Goal: Communication & Community: Participate in discussion

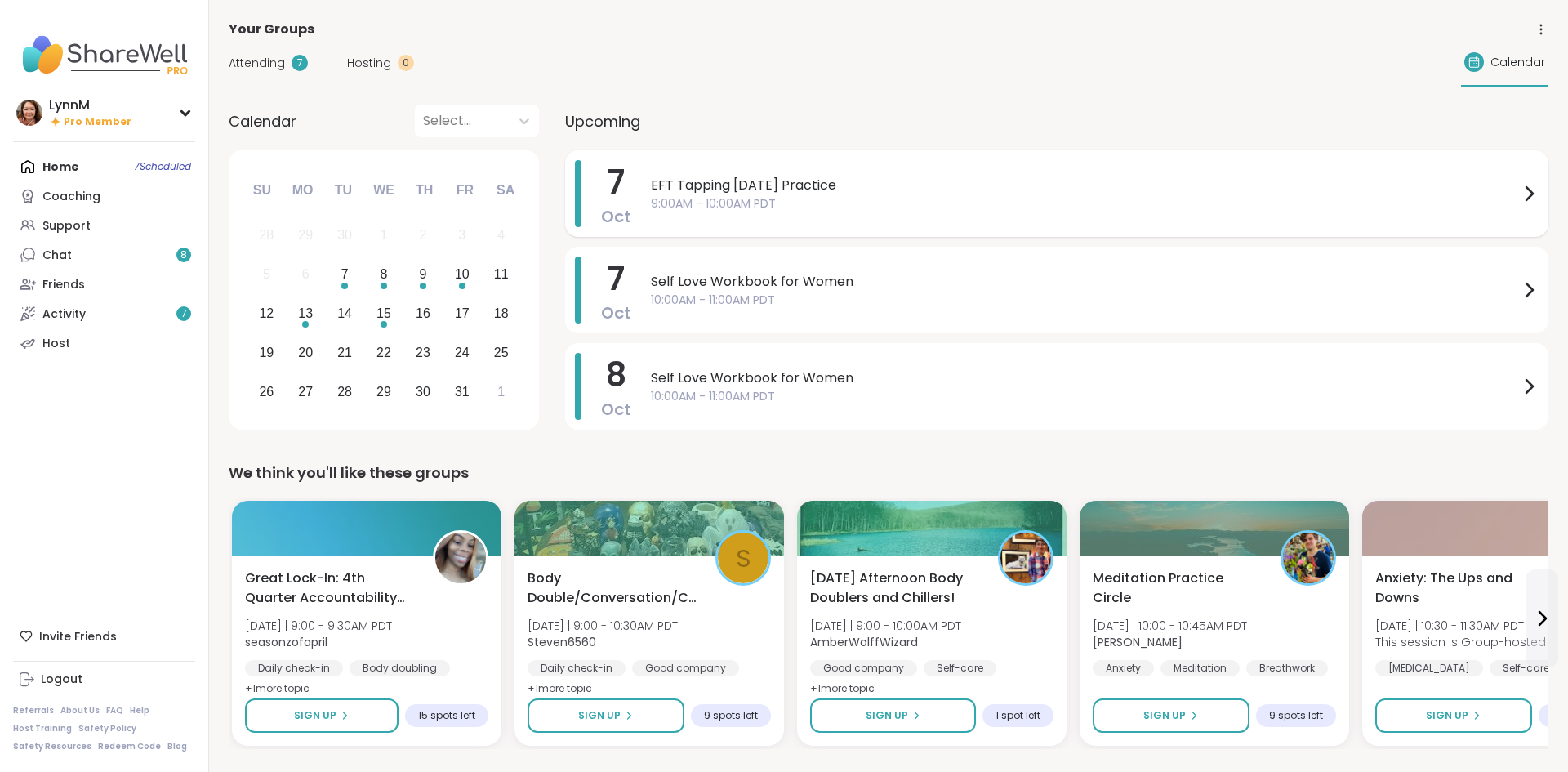
click at [1526, 195] on icon at bounding box center [1529, 193] width 20 height 20
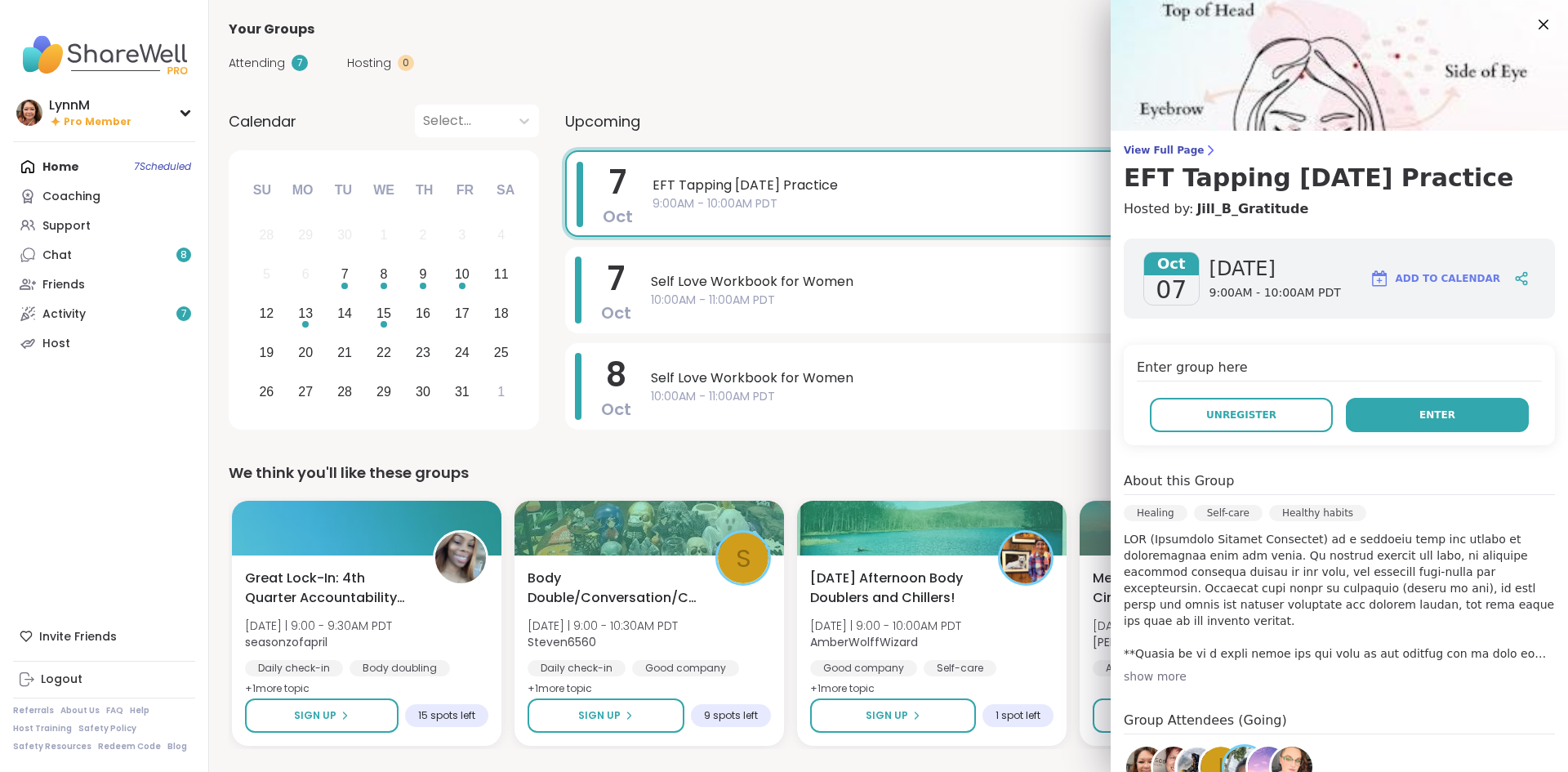
click at [1464, 417] on button "Enter" at bounding box center [1437, 415] width 183 height 35
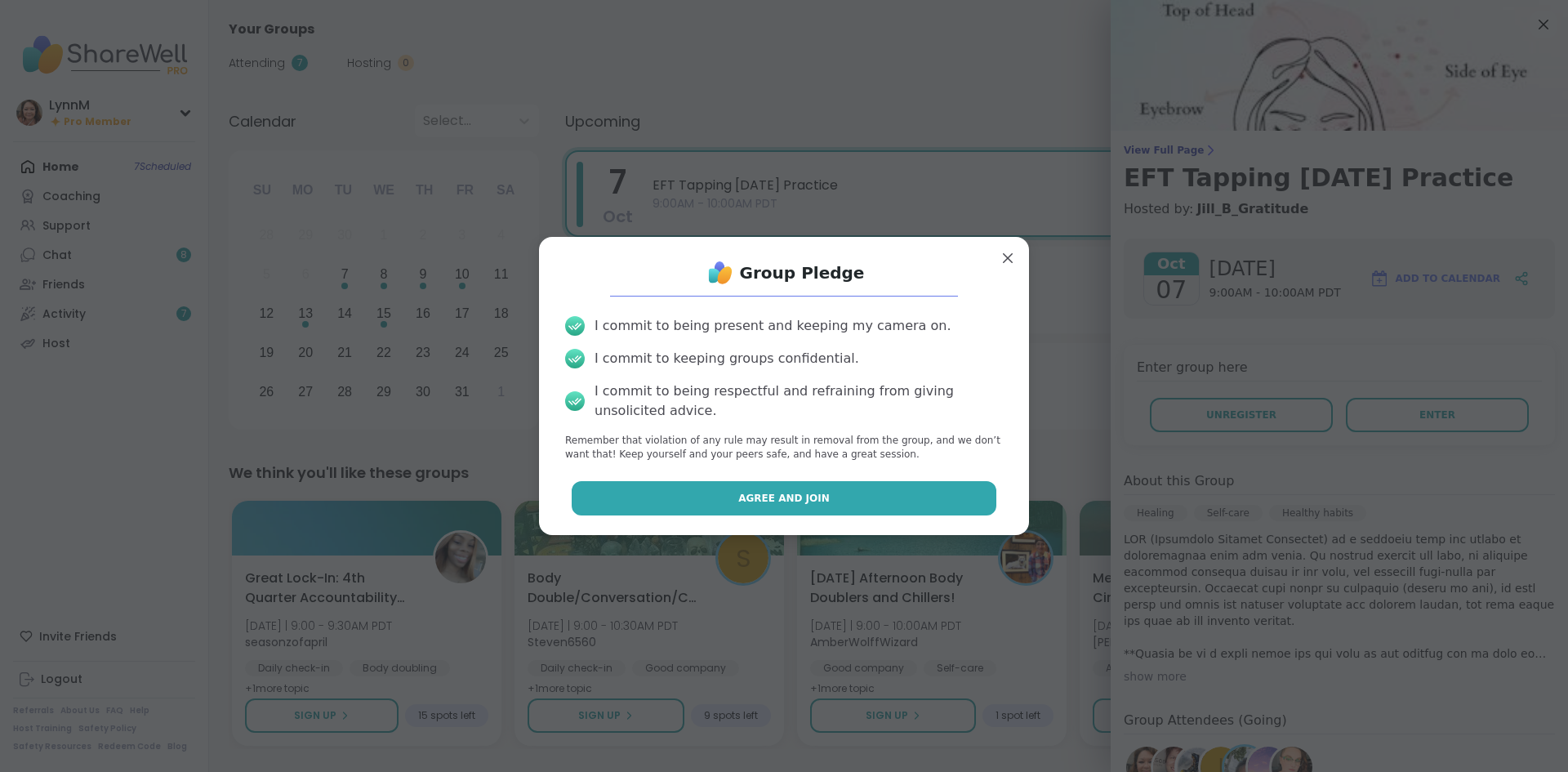
click at [813, 500] on span "Agree and Join" at bounding box center [784, 498] width 92 height 15
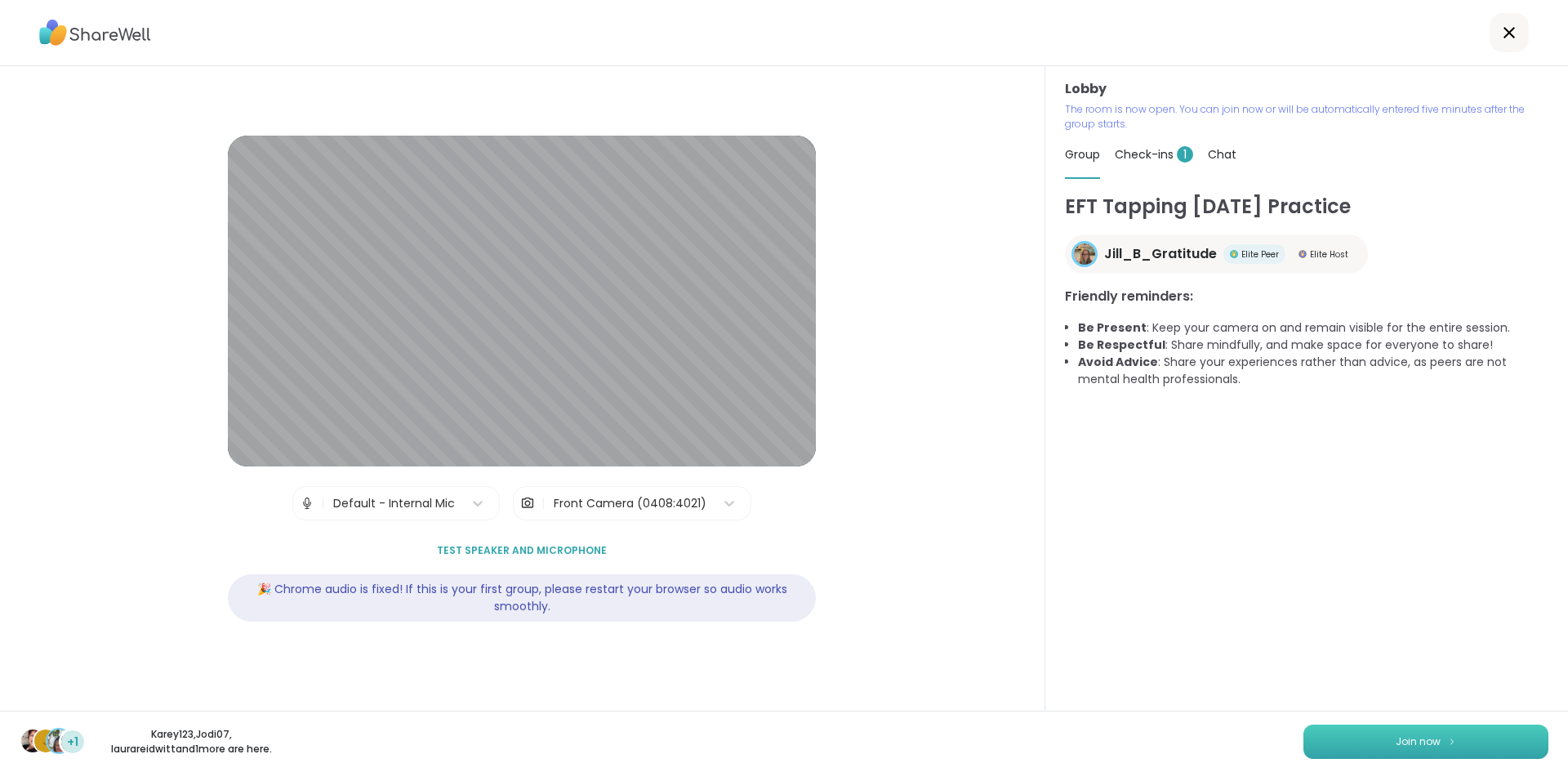
click at [1417, 748] on span "Join now" at bounding box center [1418, 741] width 45 height 15
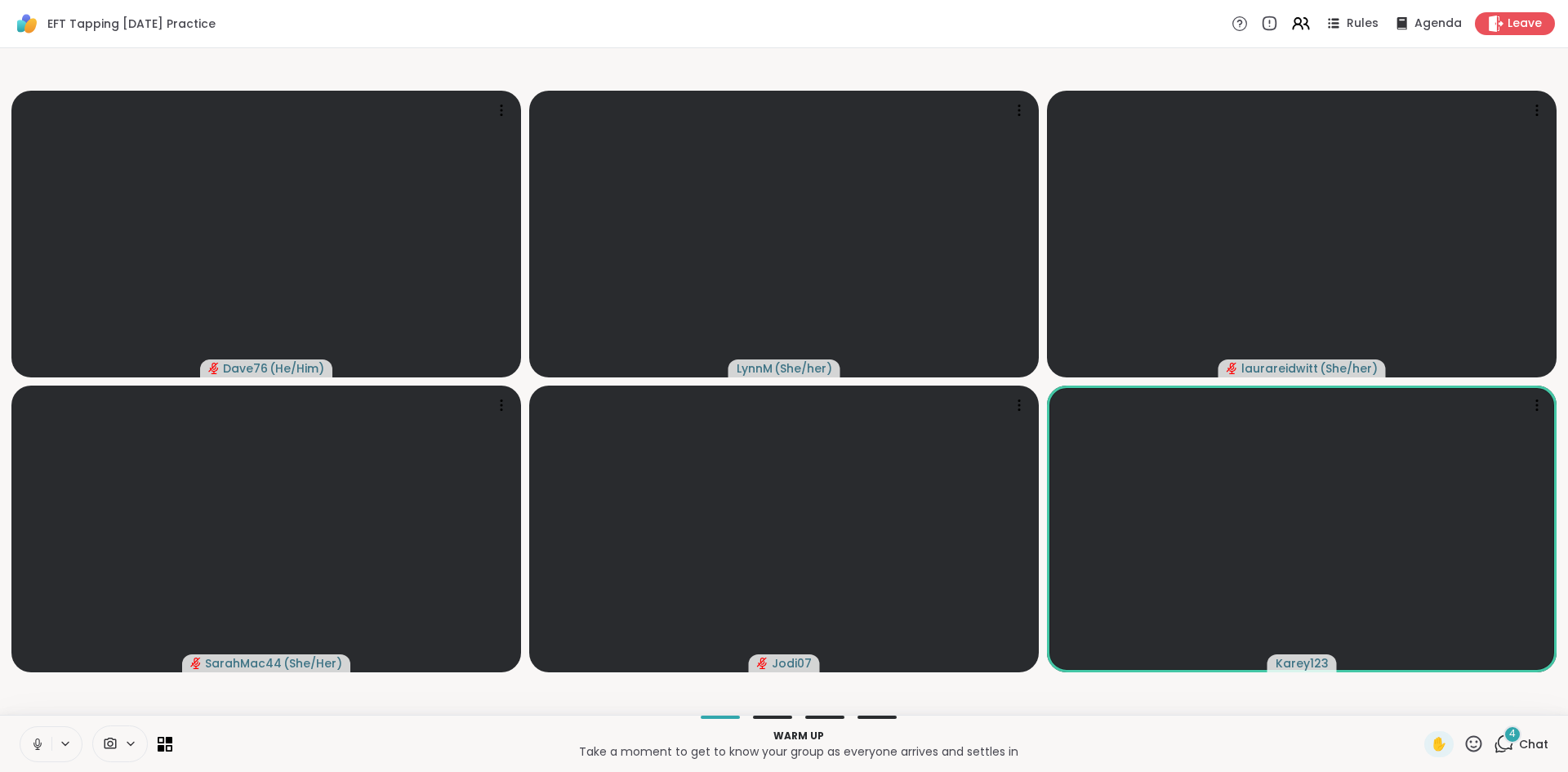
click at [1504, 746] on icon at bounding box center [1504, 743] width 21 height 21
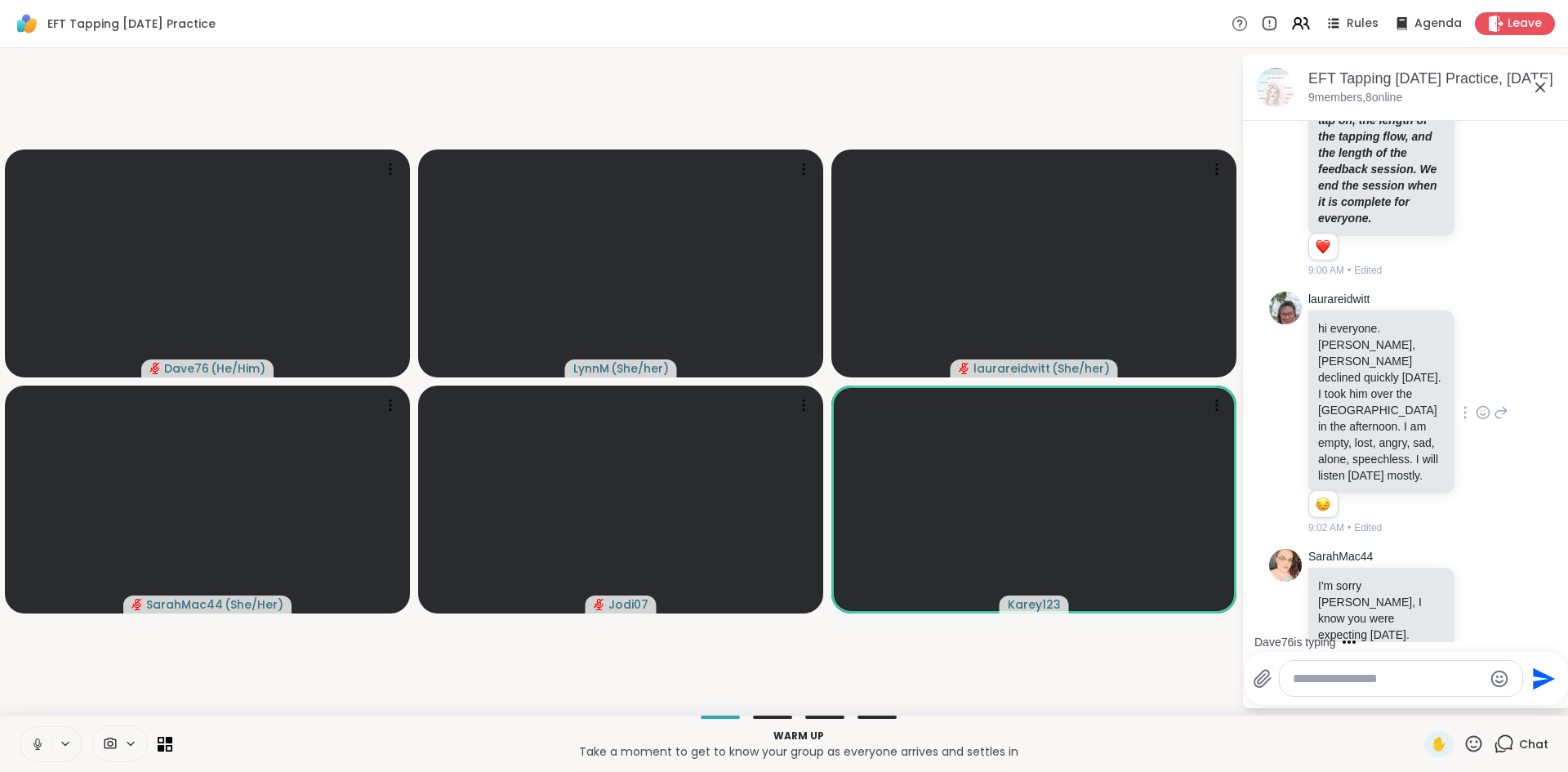
scroll to position [815, 0]
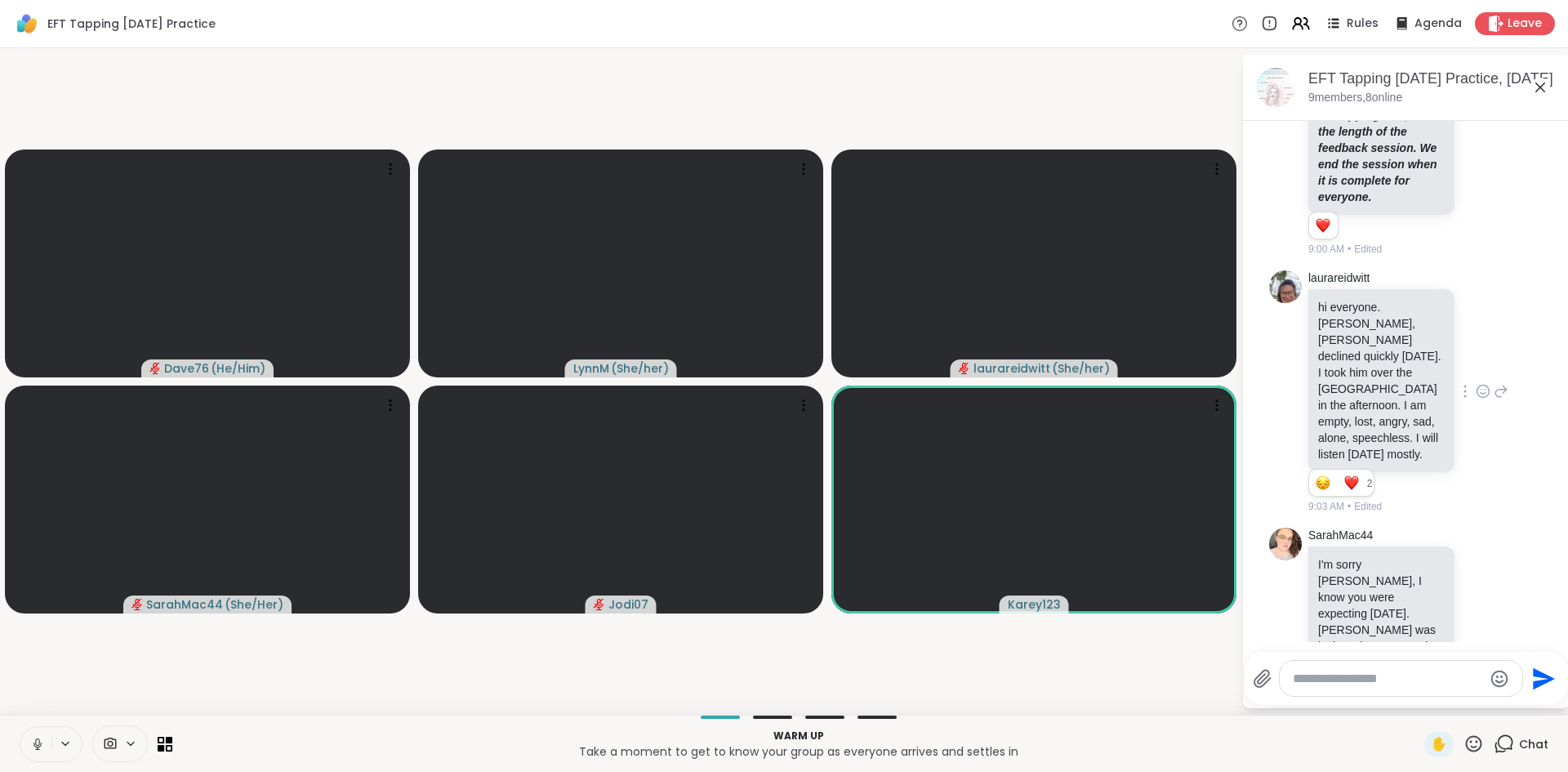
click at [1483, 393] on icon at bounding box center [1483, 393] width 5 height 2
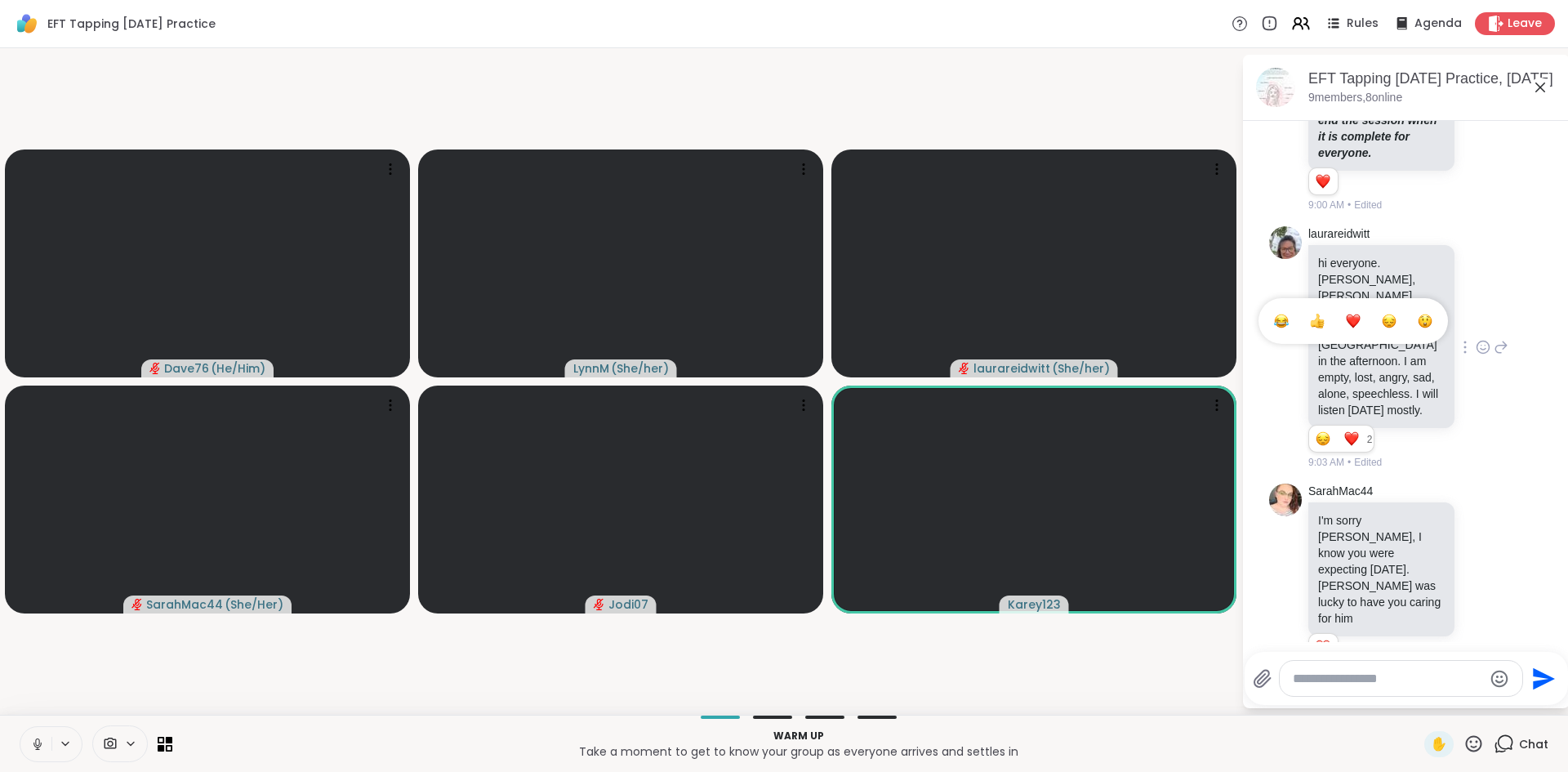
scroll to position [852, 0]
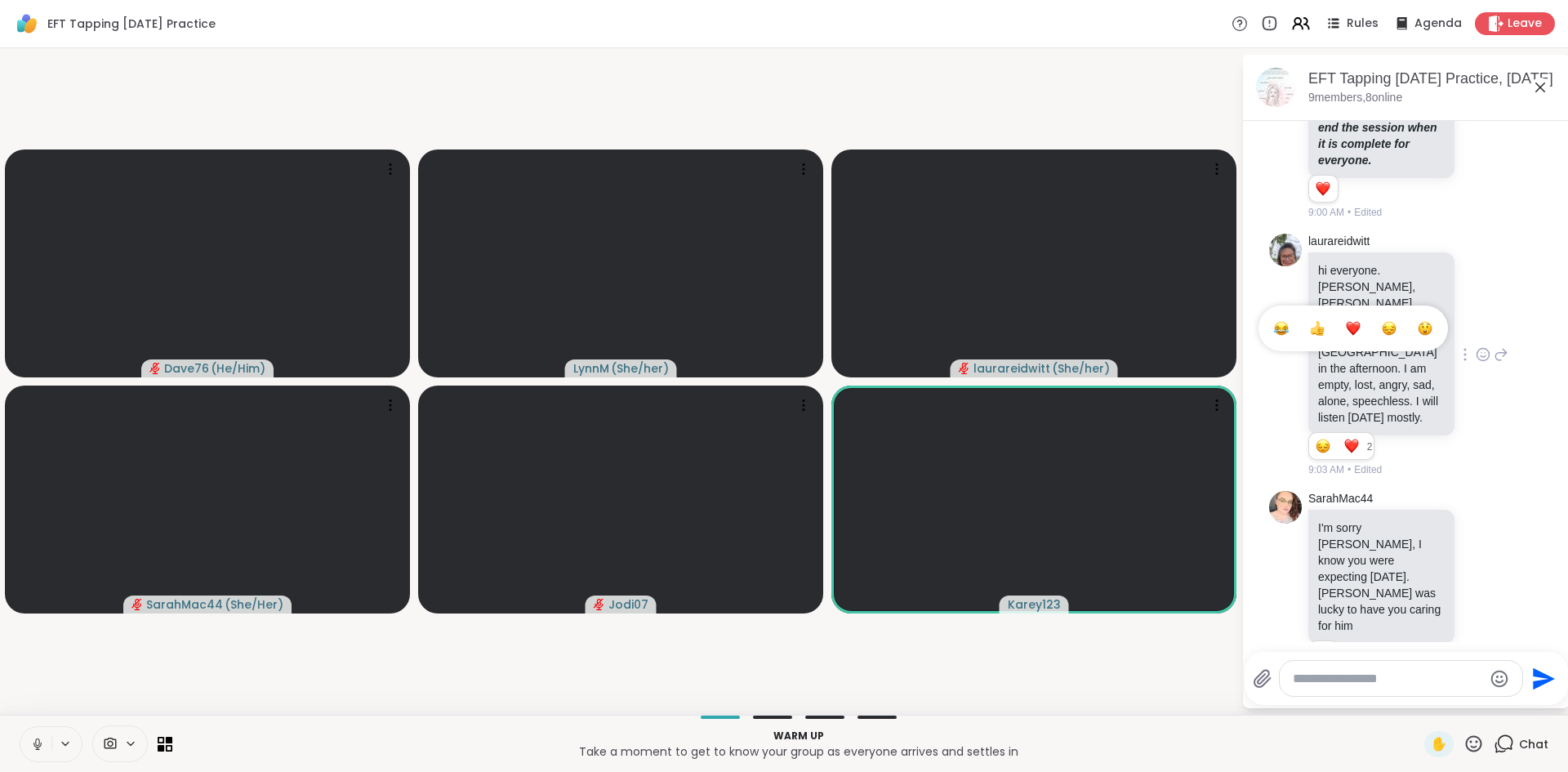
click at [1482, 346] on icon at bounding box center [1483, 355] width 15 height 17
click at [1483, 356] on icon at bounding box center [1483, 357] width 5 height 2
click at [1352, 321] on div "Select Reaction: Heart" at bounding box center [1353, 328] width 15 height 15
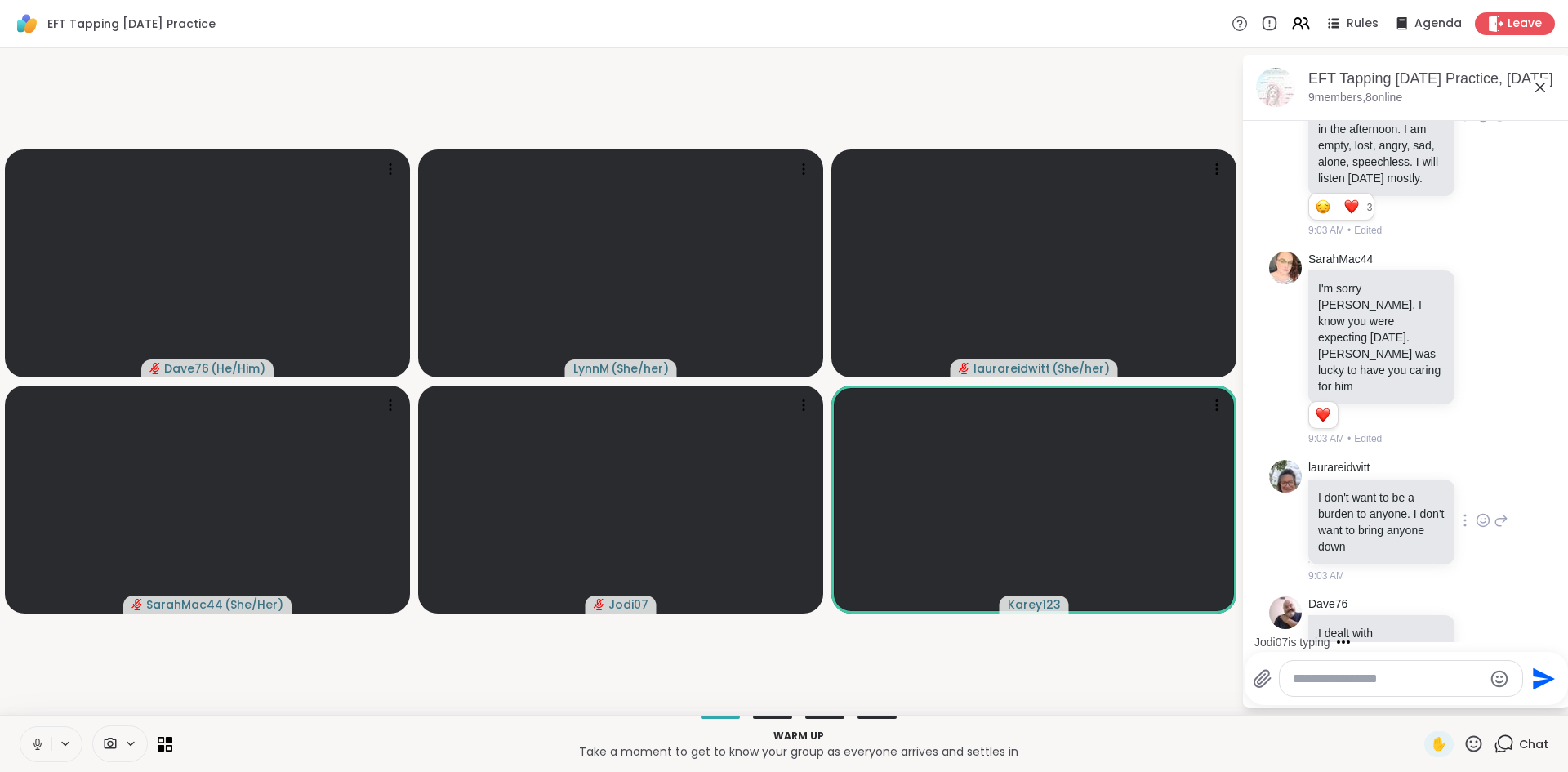
scroll to position [1100, 0]
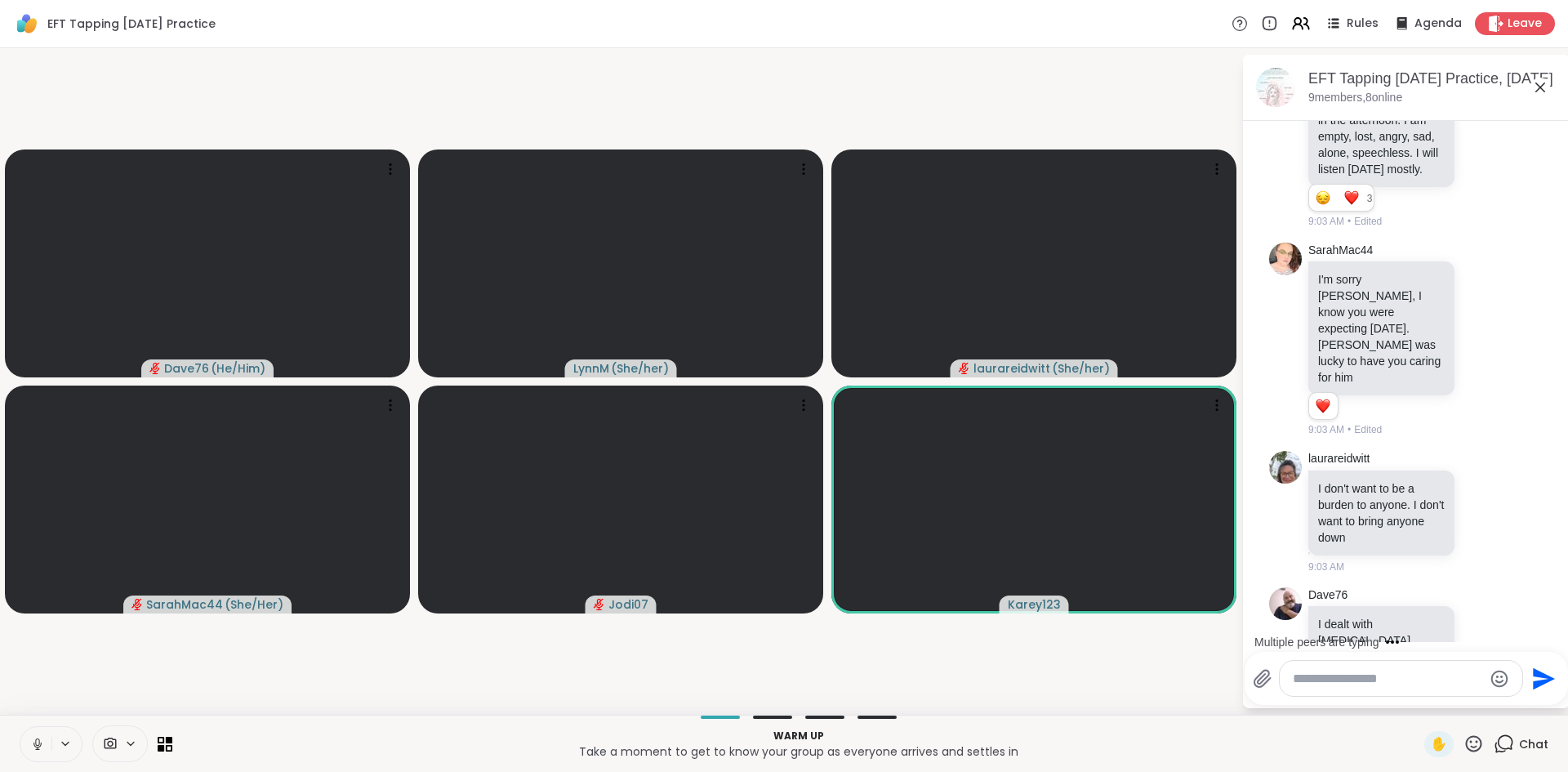
click at [1354, 676] on textarea "Type your message" at bounding box center [1388, 679] width 190 height 17
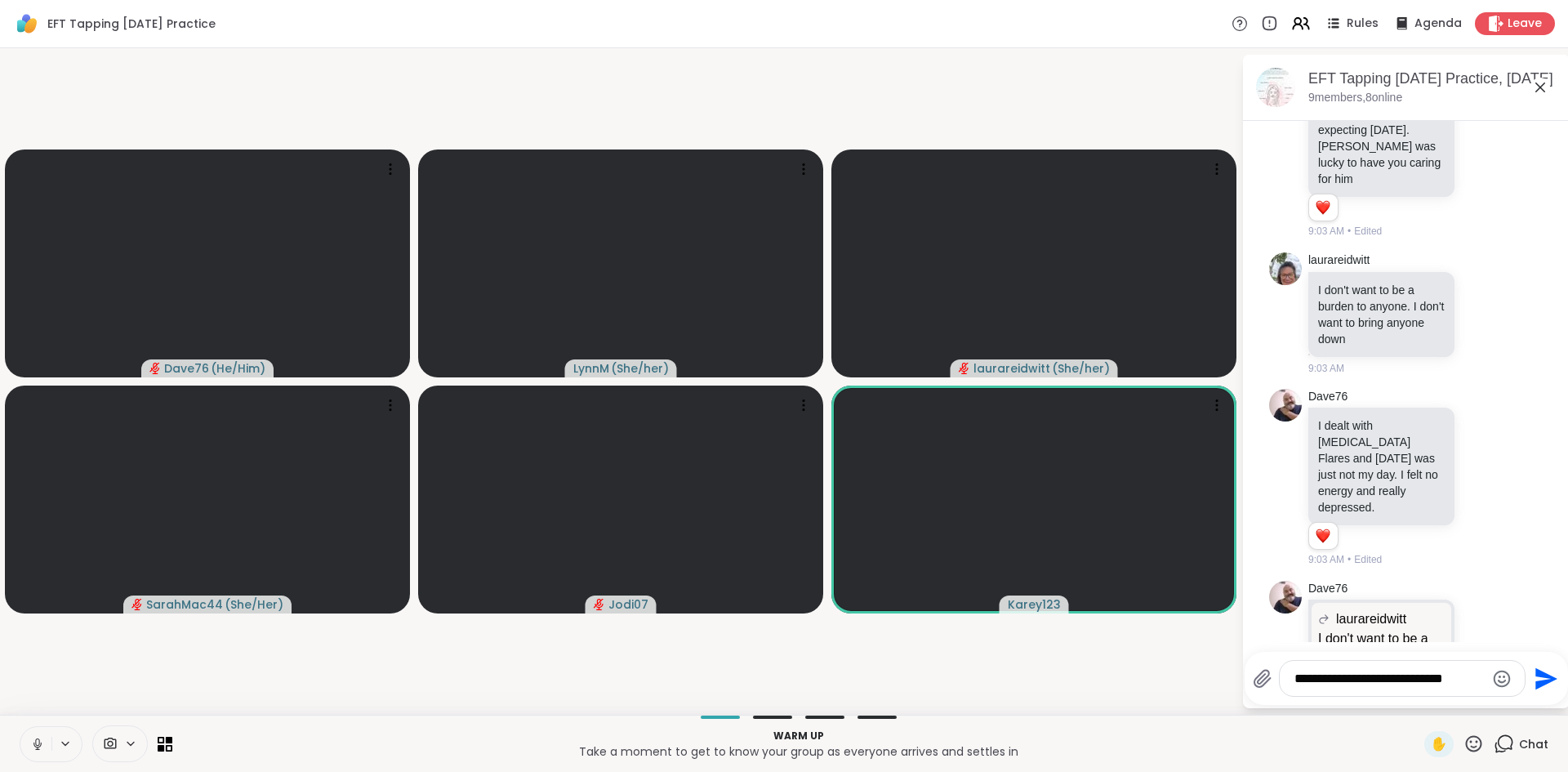
click at [1350, 676] on textarea "**********" at bounding box center [1389, 679] width 190 height 17
type textarea "**********"
drag, startPoint x: 1438, startPoint y: 679, endPoint x: 1266, endPoint y: 685, distance: 172.1
click at [1265, 687] on div "**********" at bounding box center [1389, 678] width 273 height 36
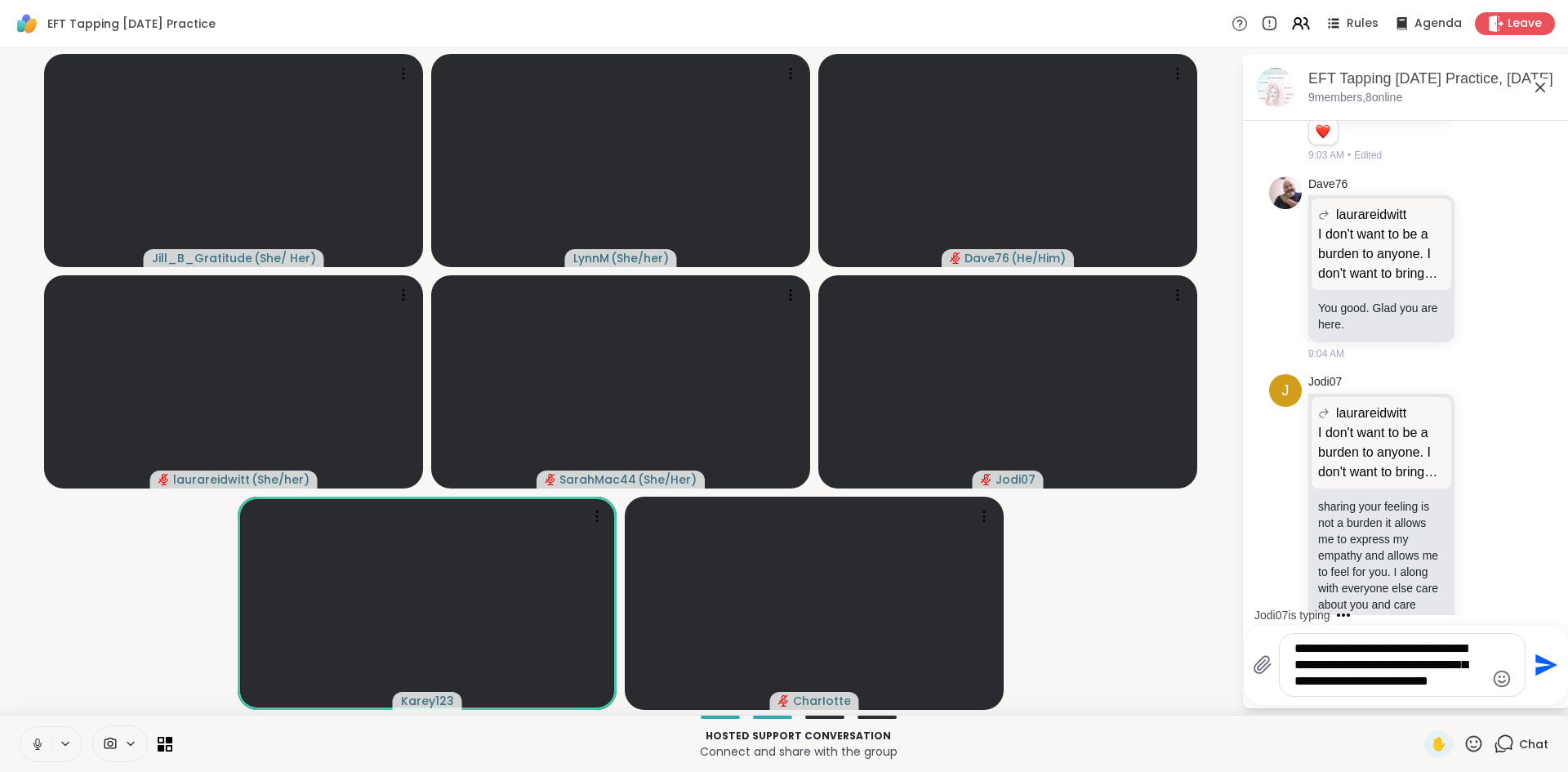
type textarea "**********"
click at [1539, 665] on icon "Send" at bounding box center [1545, 665] width 26 height 26
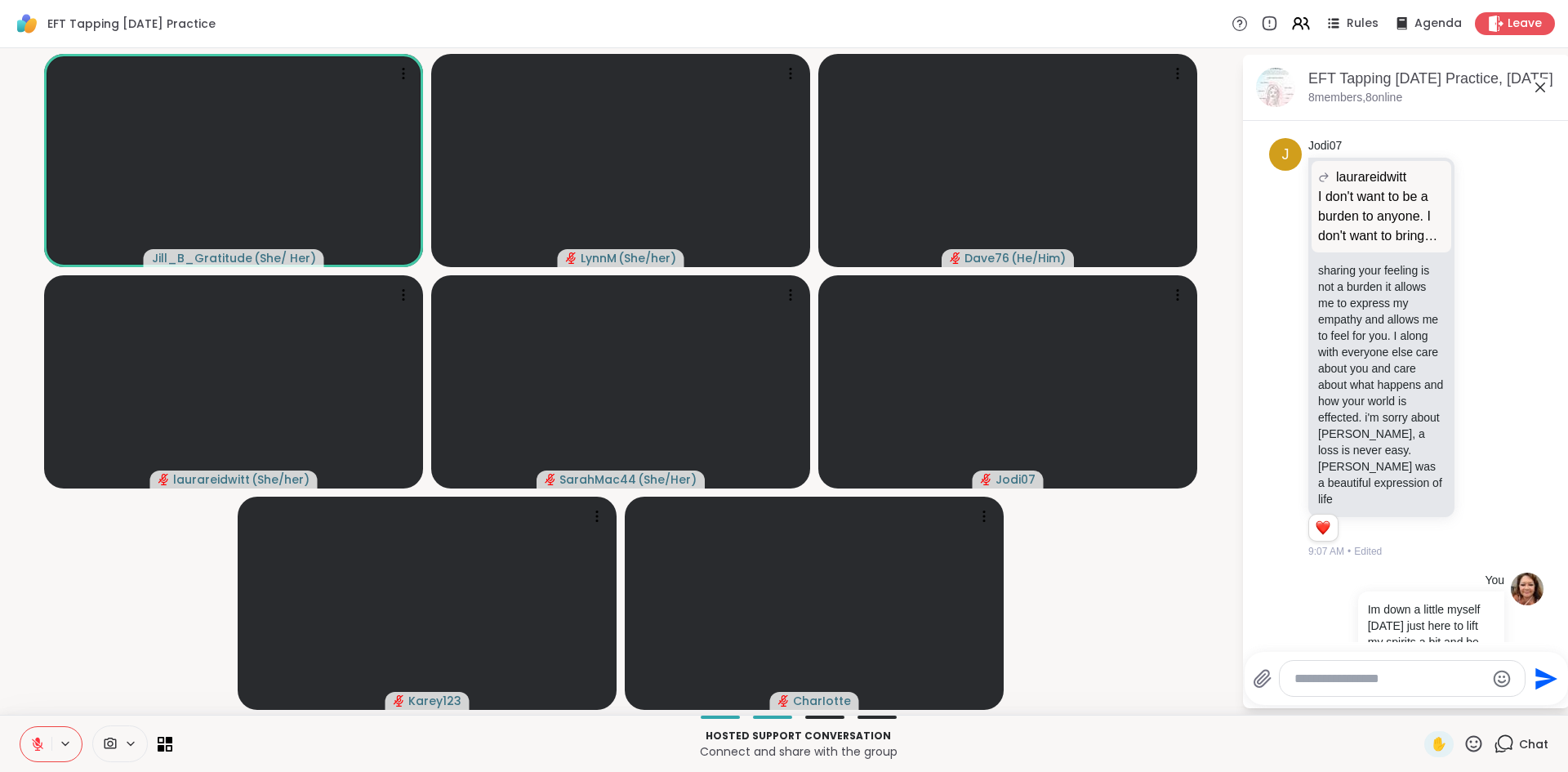
scroll to position [2098, 0]
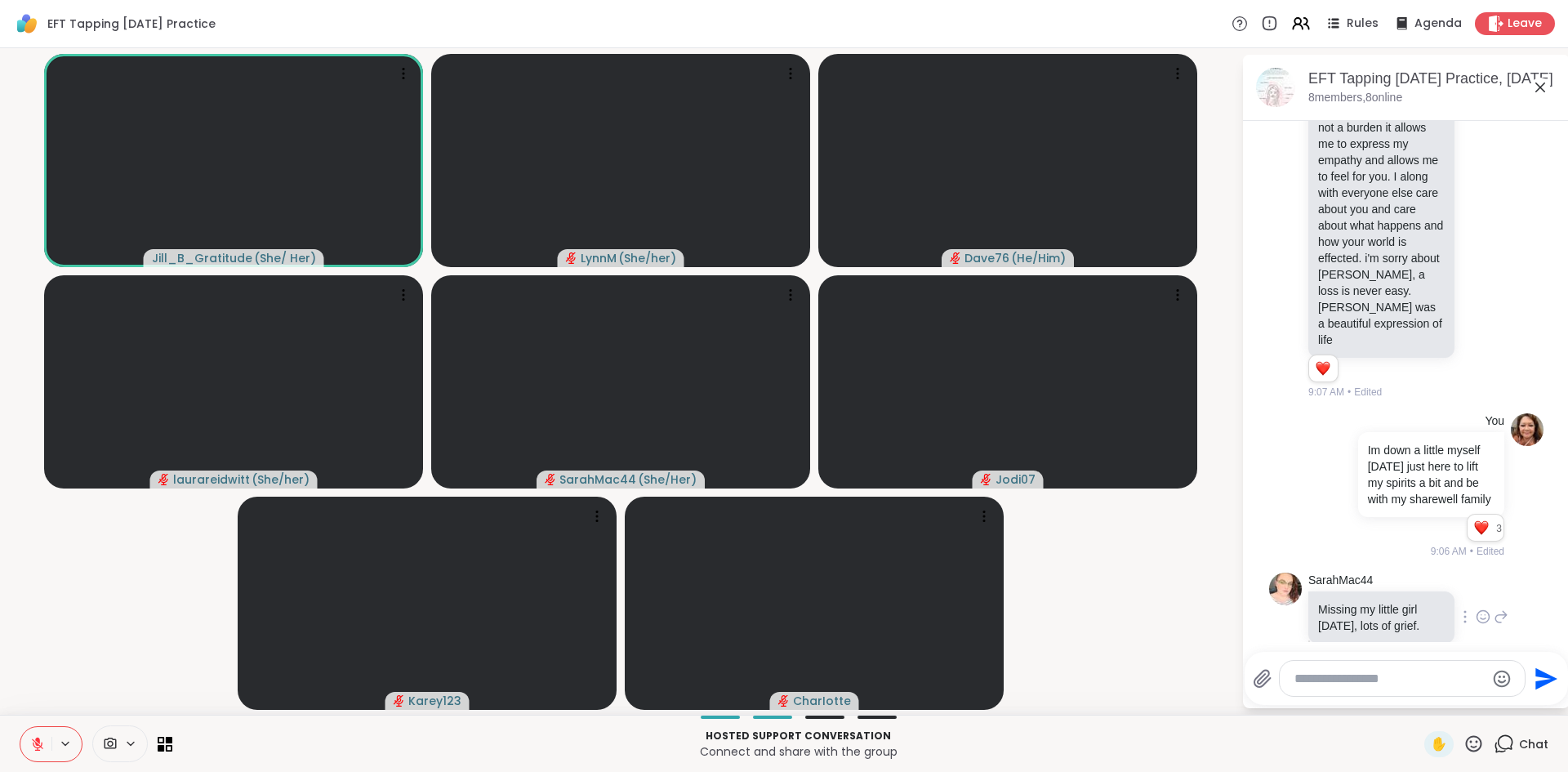
click at [1482, 608] on icon at bounding box center [1483, 617] width 15 height 17
click at [1351, 584] on div "Select Reaction: Heart" at bounding box center [1353, 591] width 15 height 15
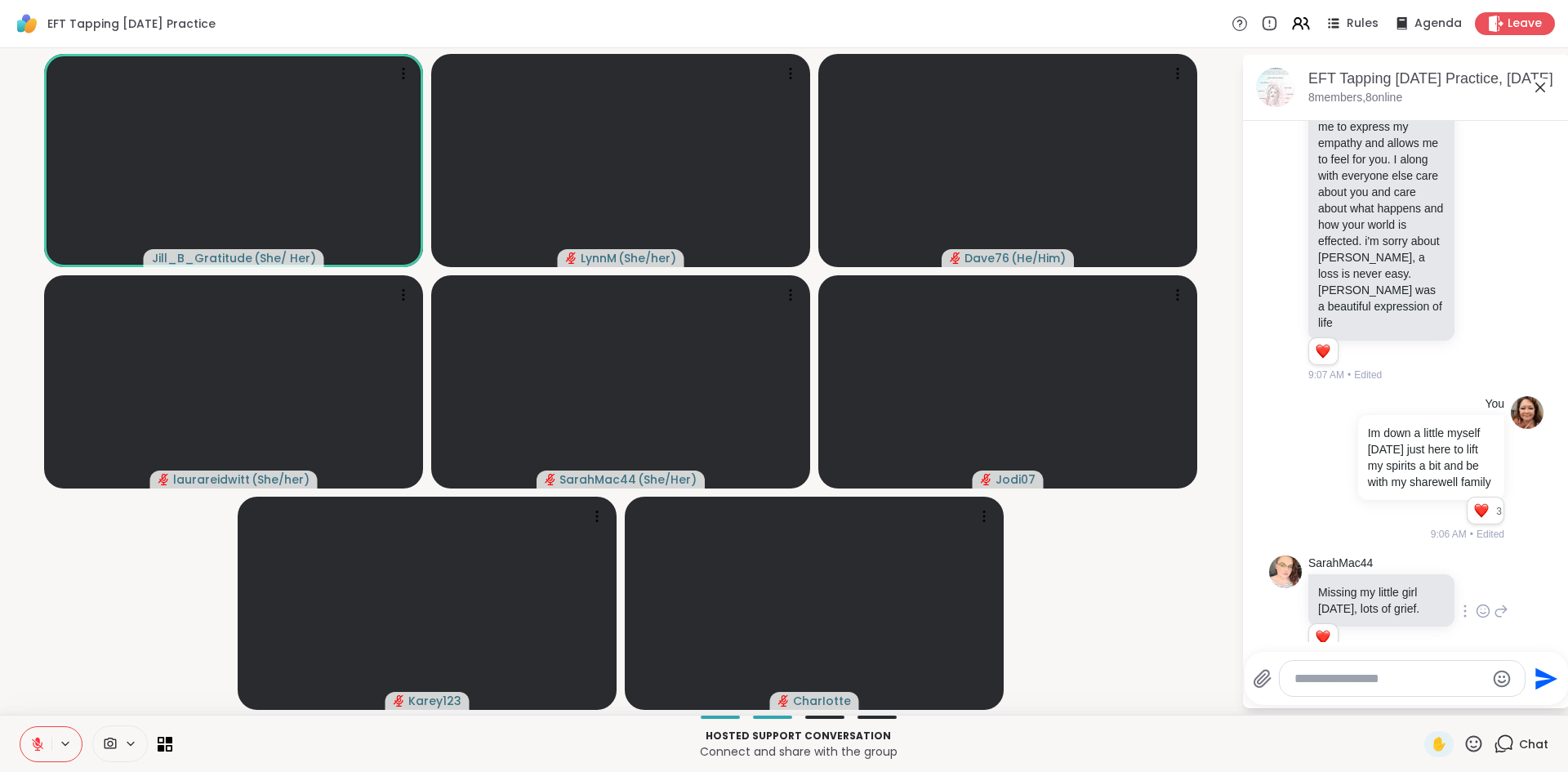
scroll to position [2122, 0]
click at [1482, 727] on icon at bounding box center [1483, 736] width 15 height 17
click at [1351, 703] on div "Select Reaction: Heart" at bounding box center [1353, 710] width 15 height 15
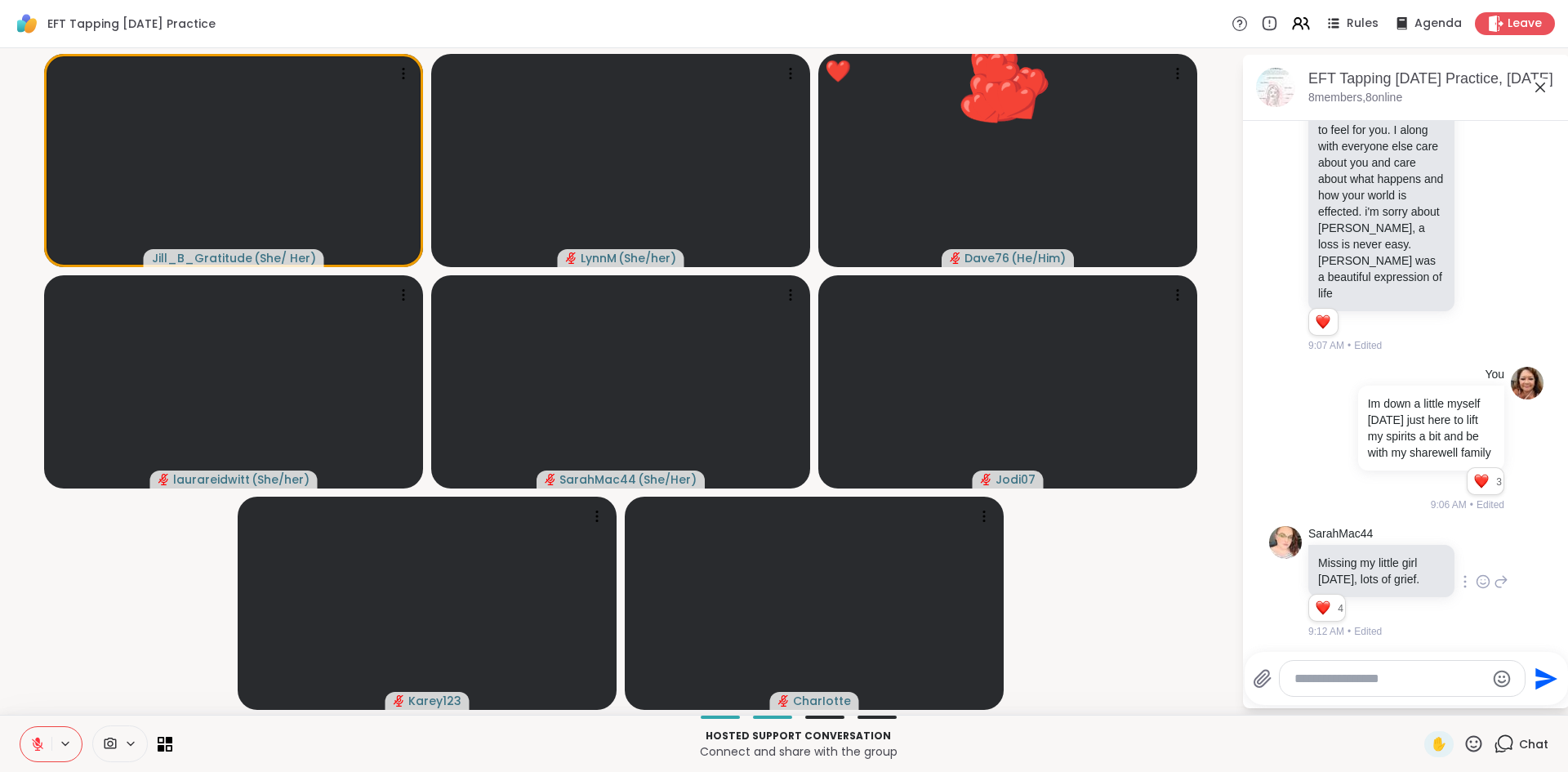
click at [1473, 746] on icon at bounding box center [1475, 743] width 17 height 17
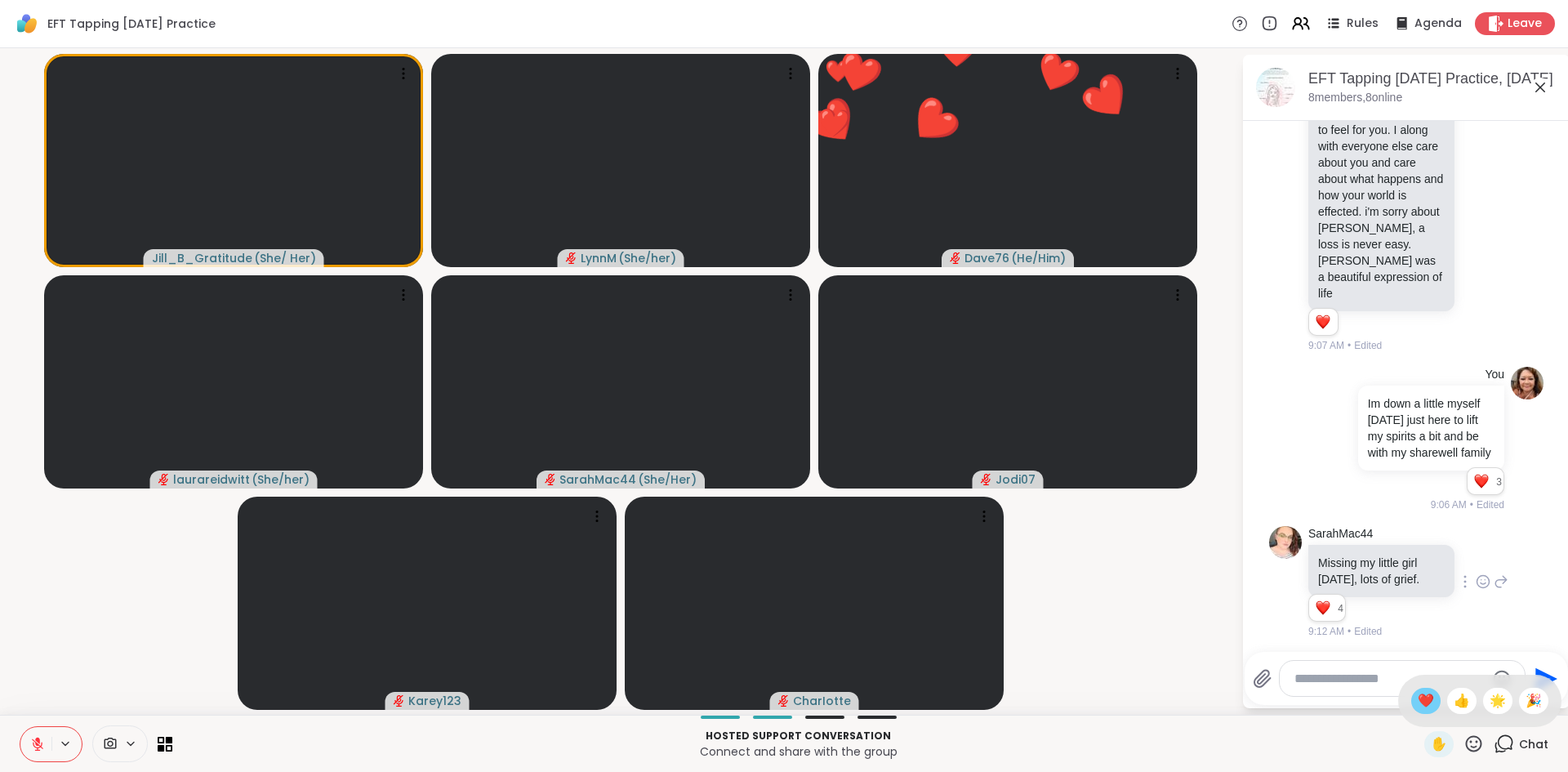
click at [1430, 703] on span "❤️" at bounding box center [1426, 701] width 17 height 20
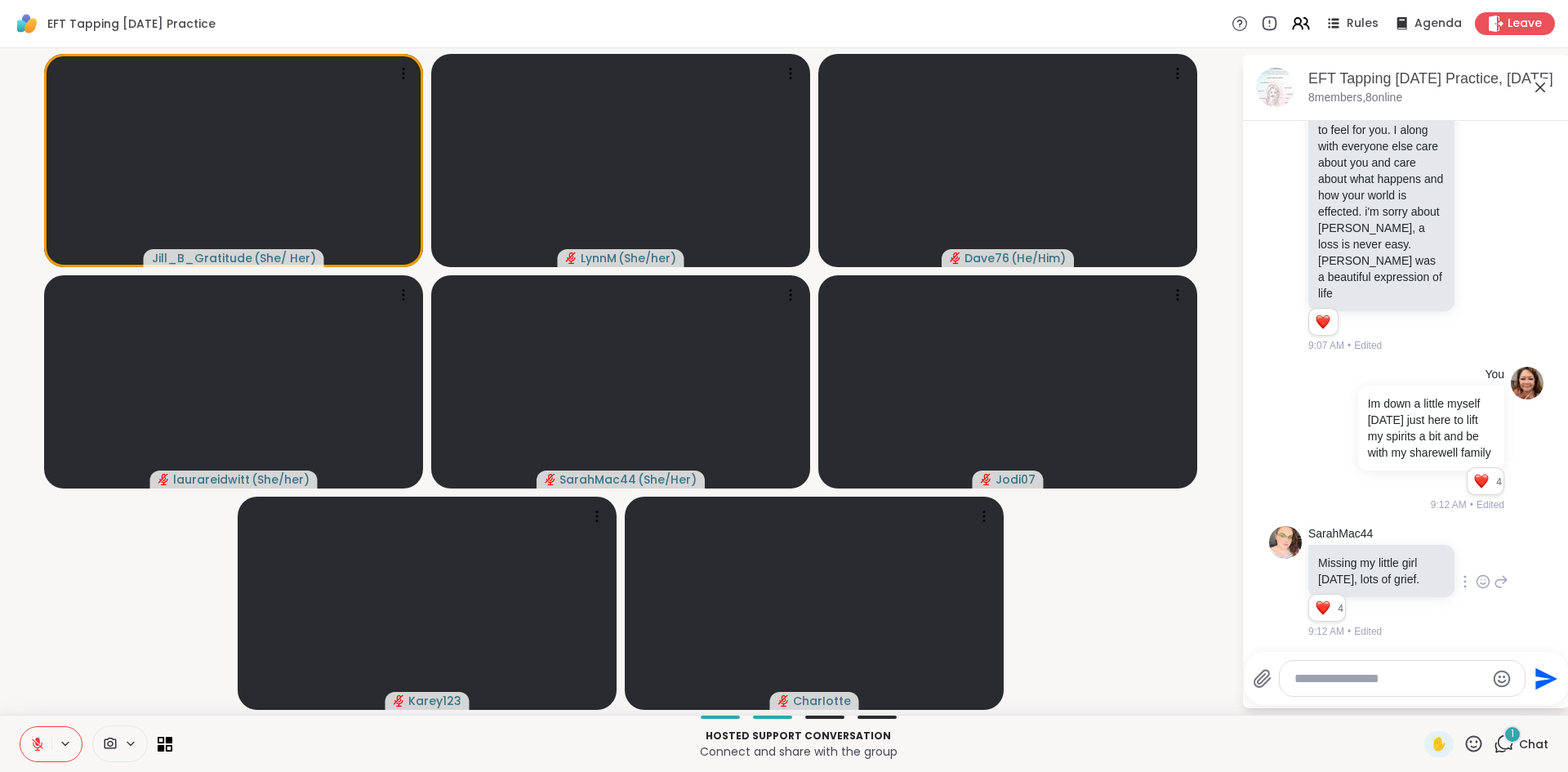
scroll to position [2232, 0]
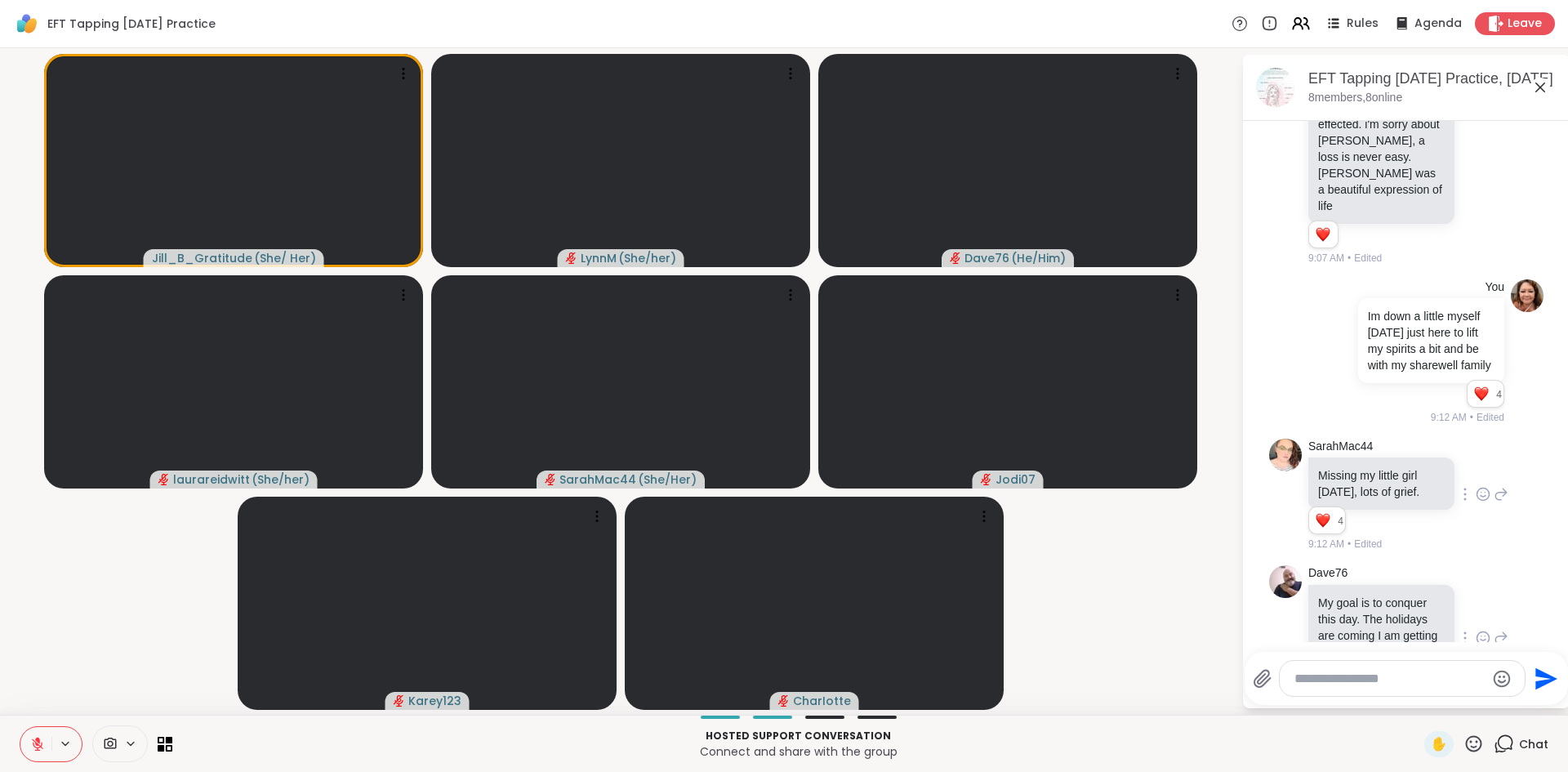
click at [1308, 682] on textarea "Type your message" at bounding box center [1389, 679] width 190 height 17
click at [1499, 484] on icon at bounding box center [1501, 494] width 15 height 20
click at [1504, 484] on icon at bounding box center [1501, 494] width 15 height 20
click at [1504, 489] on icon at bounding box center [1502, 495] width 12 height 12
click at [1334, 674] on textarea "Type your message" at bounding box center [1389, 679] width 190 height 17
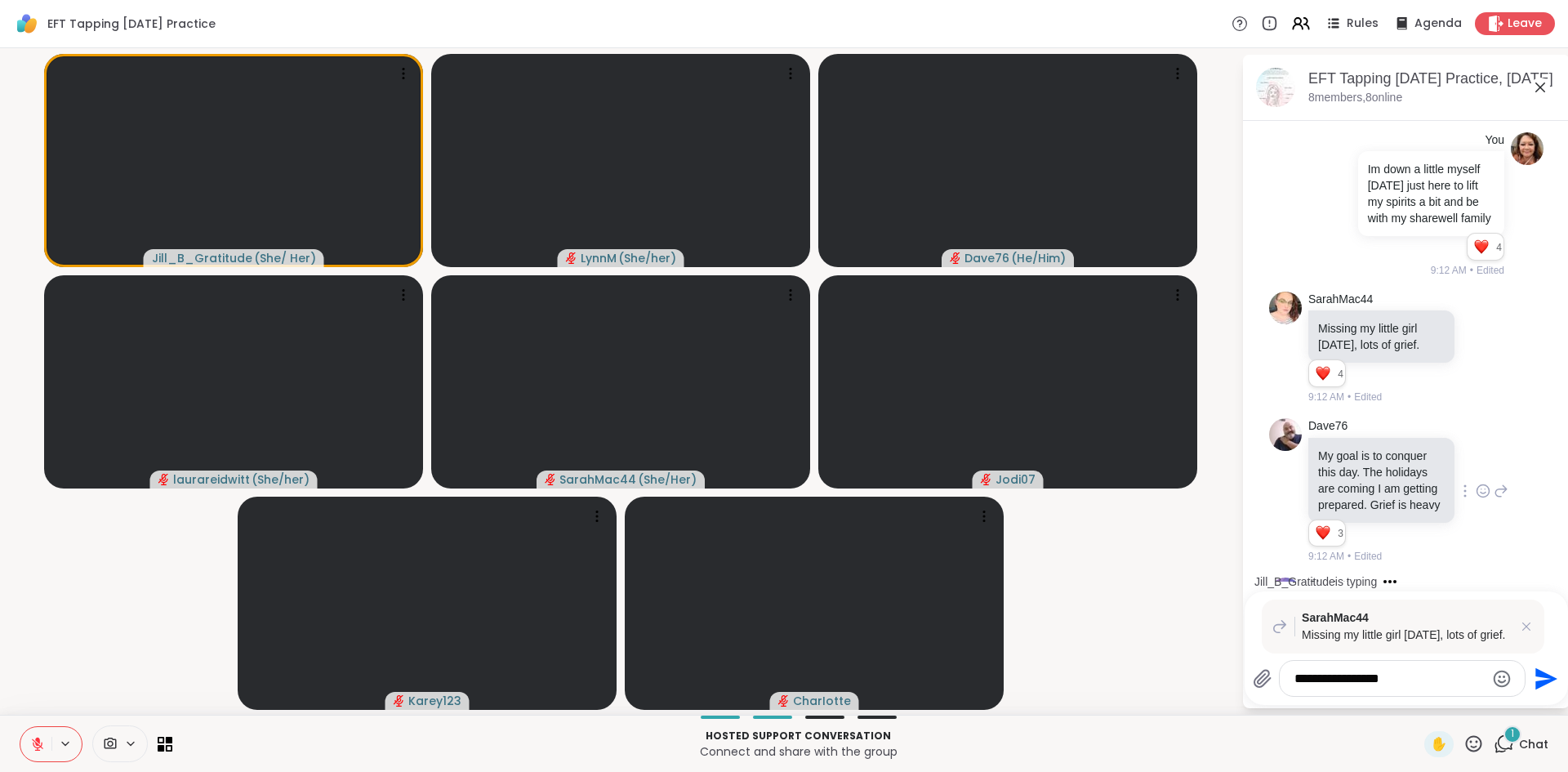
scroll to position [2466, 0]
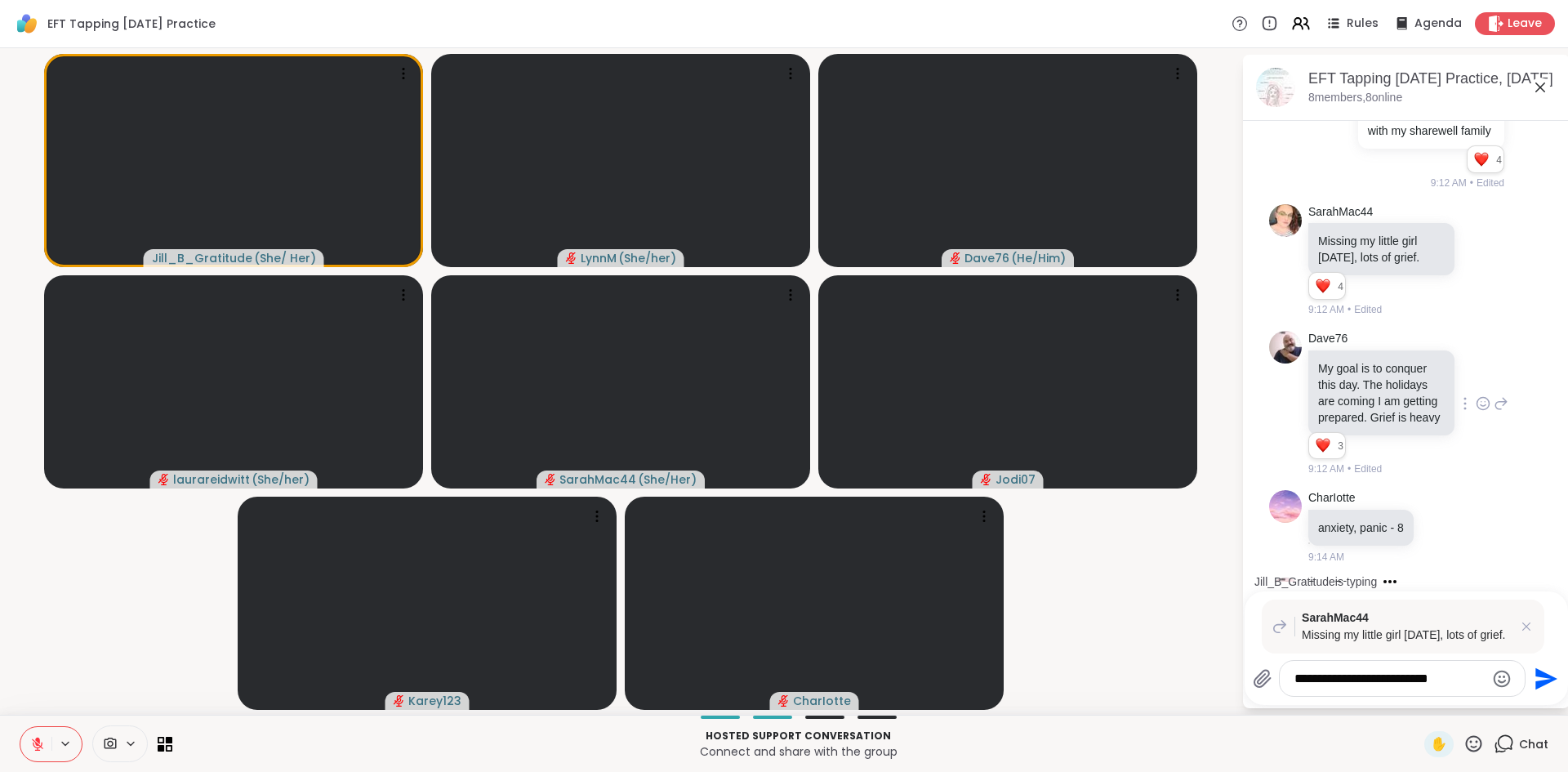
type textarea "**********"
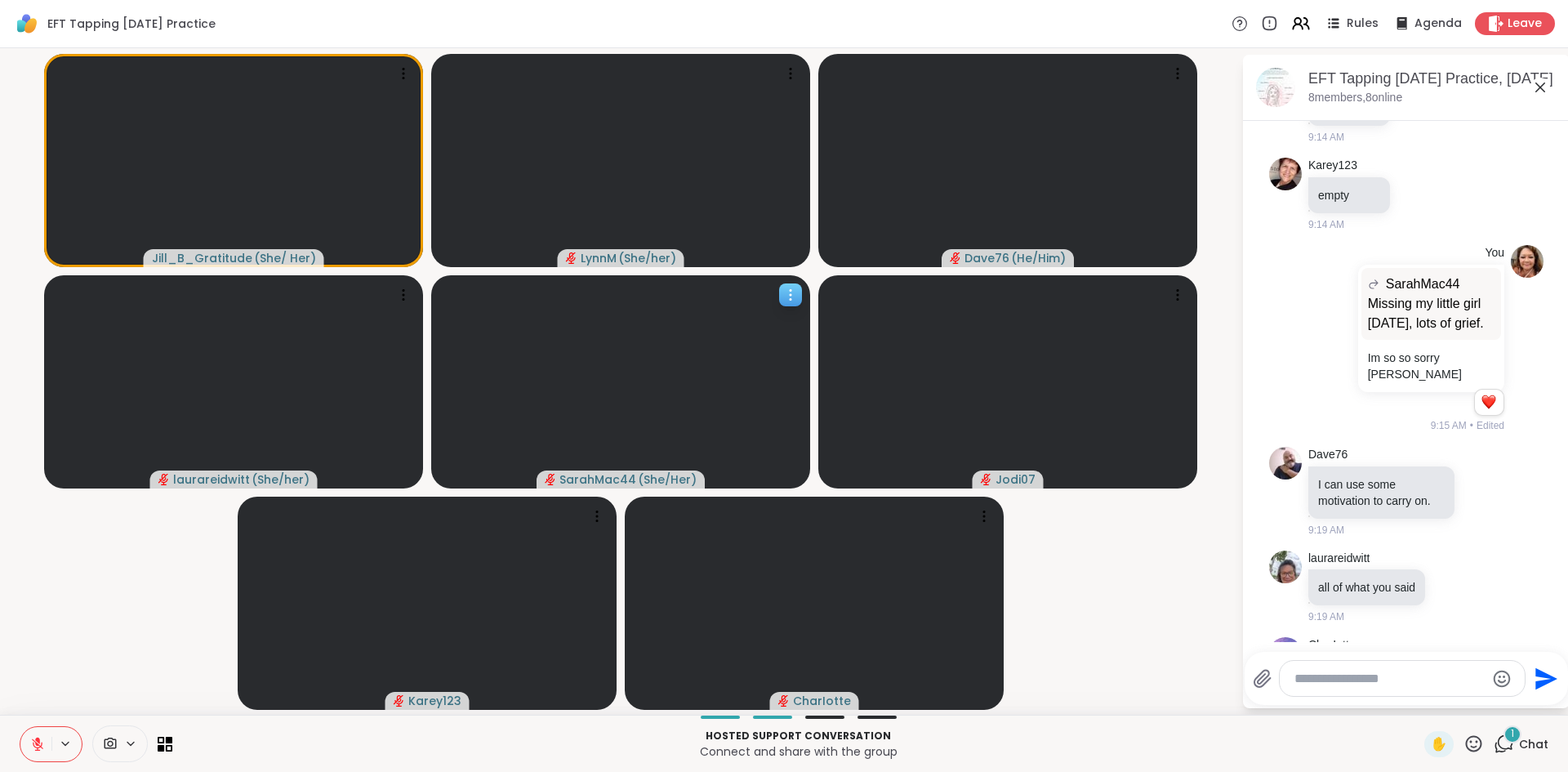
scroll to position [3124, 0]
